Goal: Information Seeking & Learning: Learn about a topic

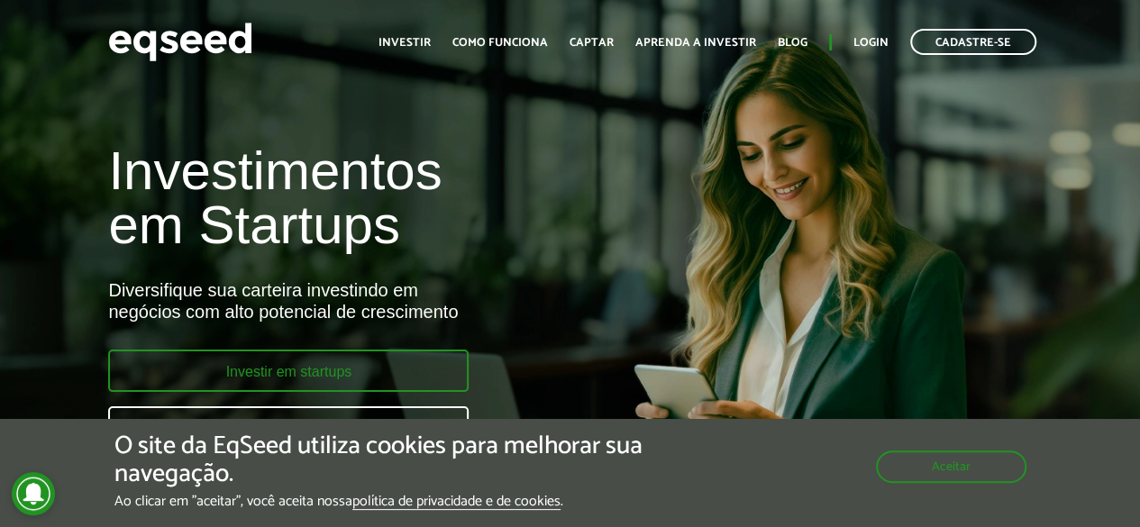
click at [309, 367] on link "Investir em startups" at bounding box center [288, 371] width 360 height 42
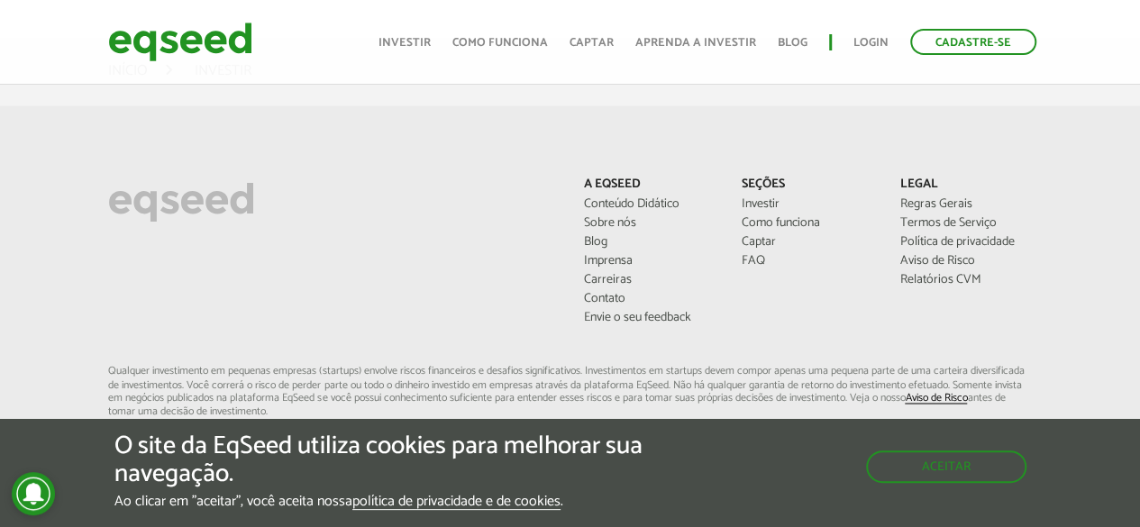
scroll to position [1442, 0]
